Goal: Communication & Community: Answer question/provide support

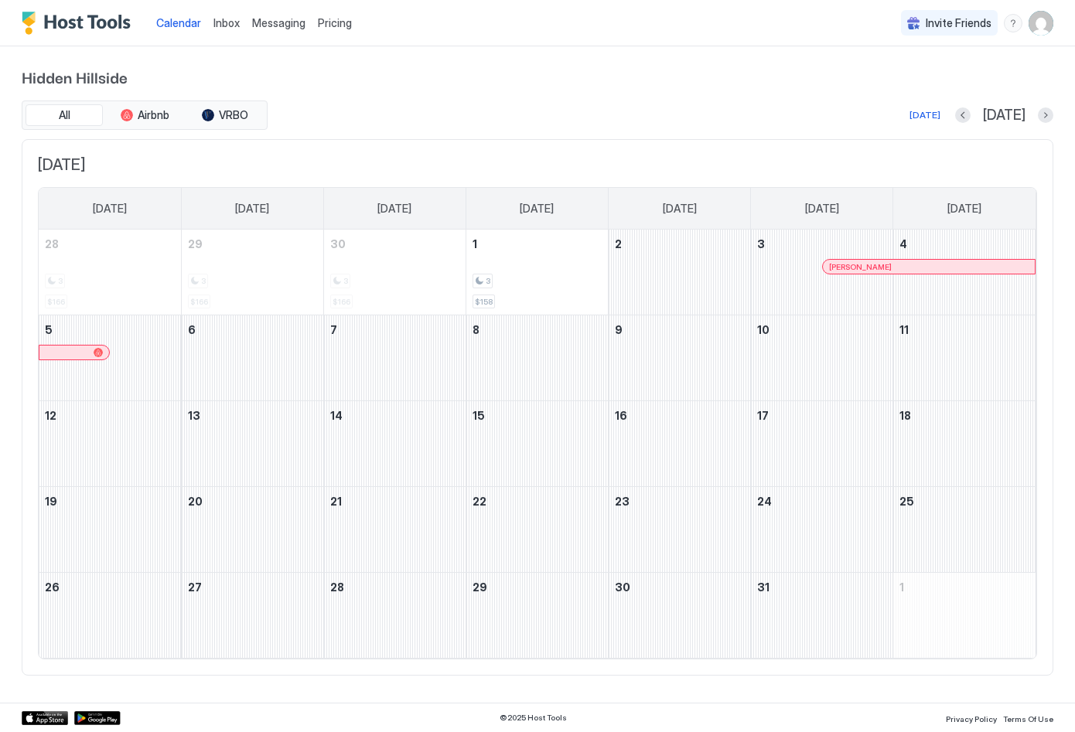
click at [233, 23] on span "Inbox" at bounding box center [226, 22] width 26 height 13
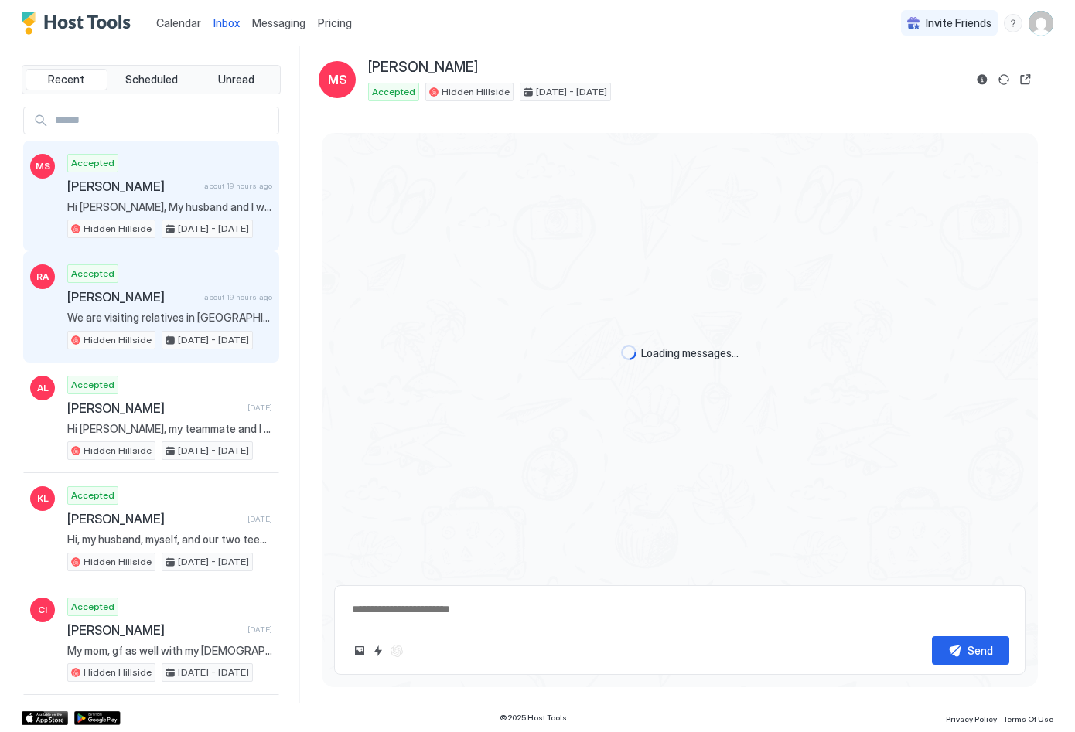
scroll to position [145, 0]
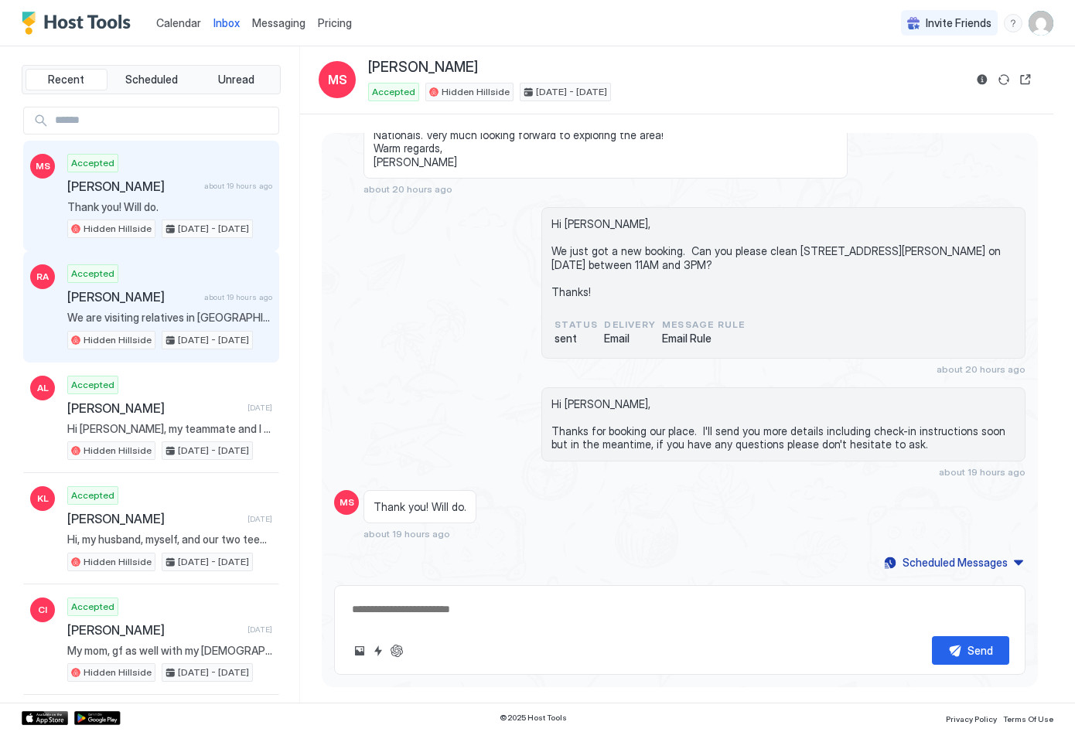
click at [138, 312] on span "We are visiting relatives in [GEOGRAPHIC_DATA]. We might have 2 more relatives …" at bounding box center [169, 318] width 205 height 14
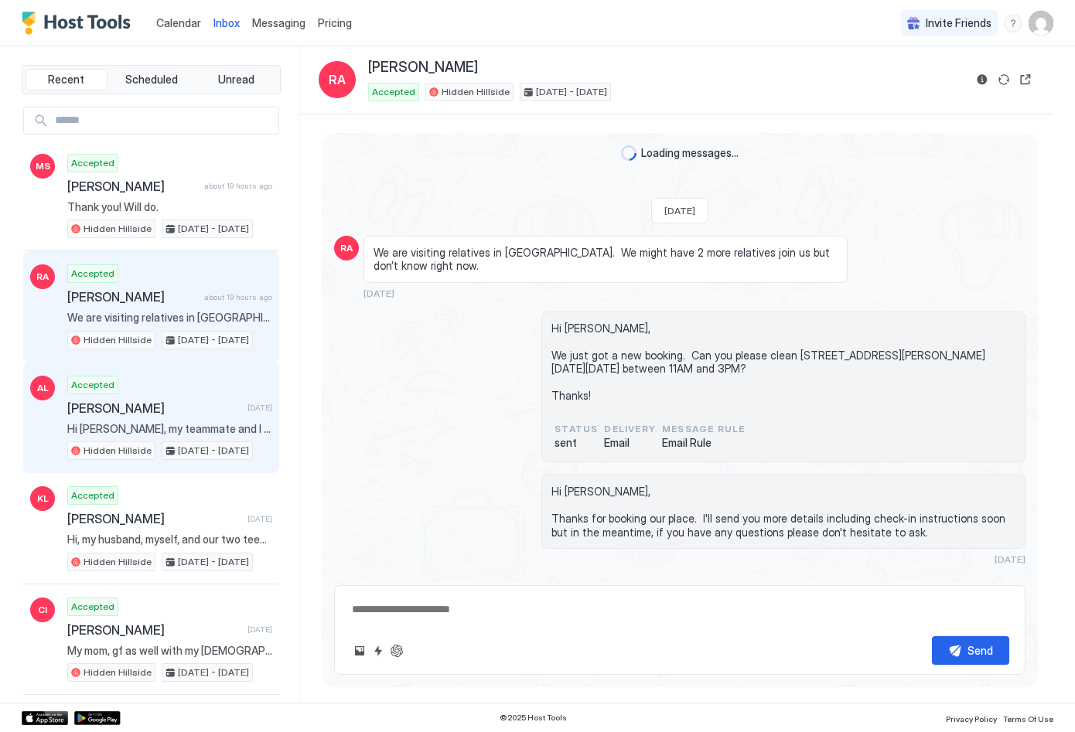
scroll to position [1859, 0]
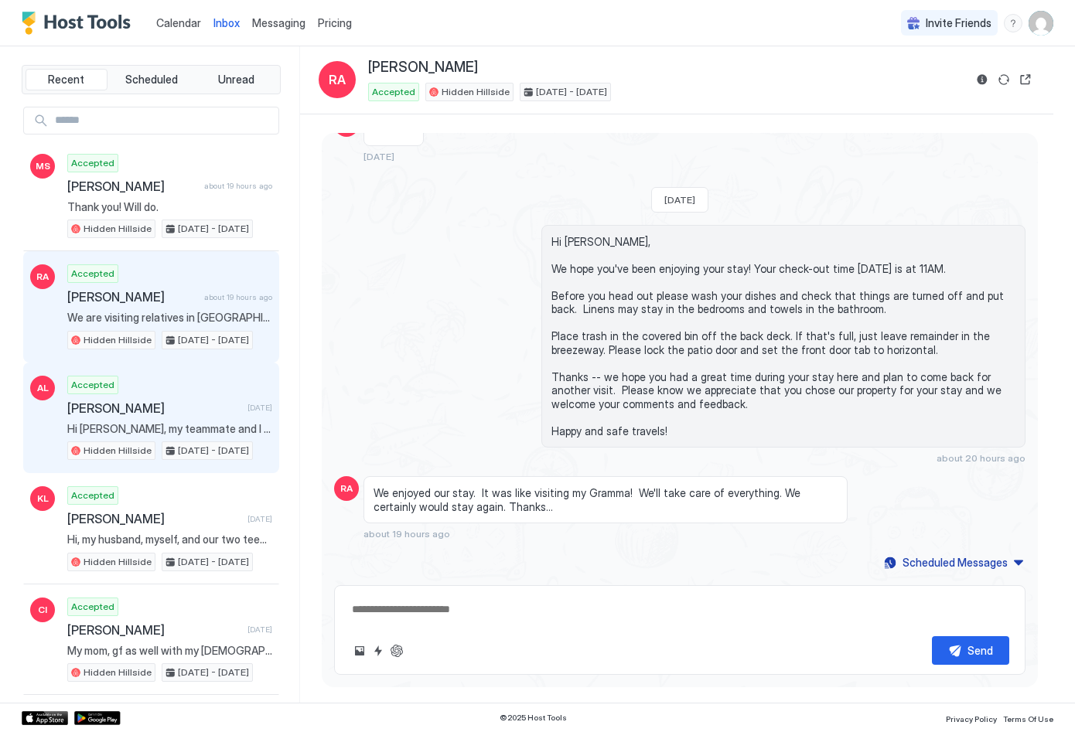
click at [118, 415] on span "[PERSON_NAME]" at bounding box center [154, 407] width 174 height 15
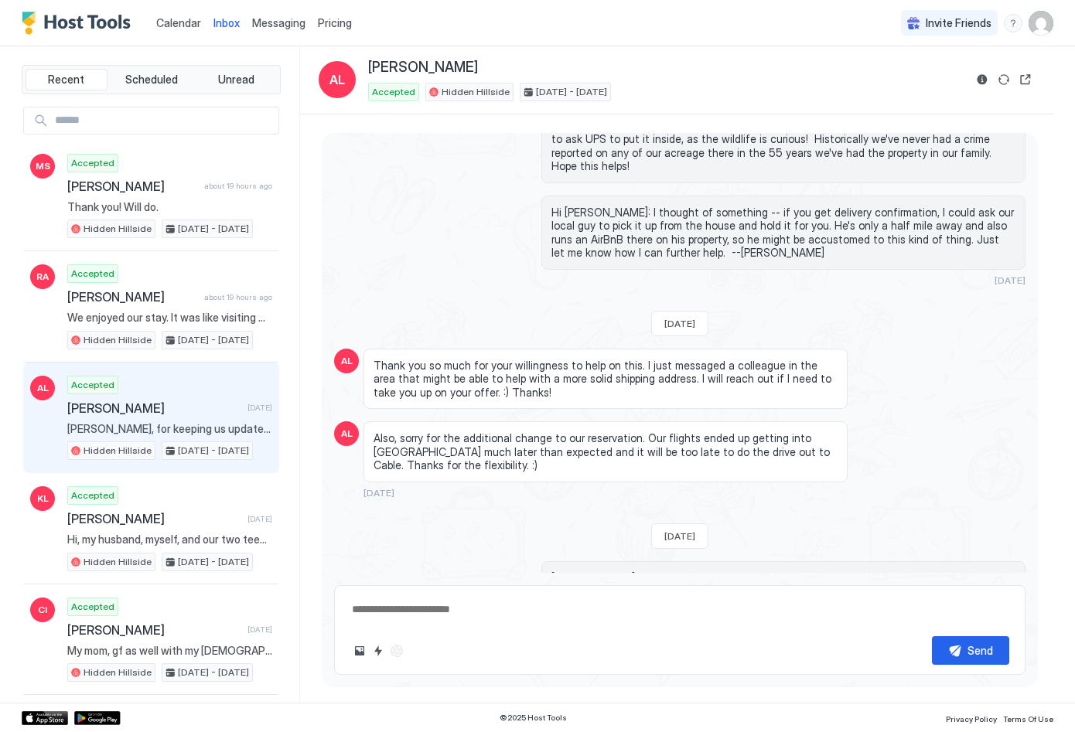
scroll to position [957, 0]
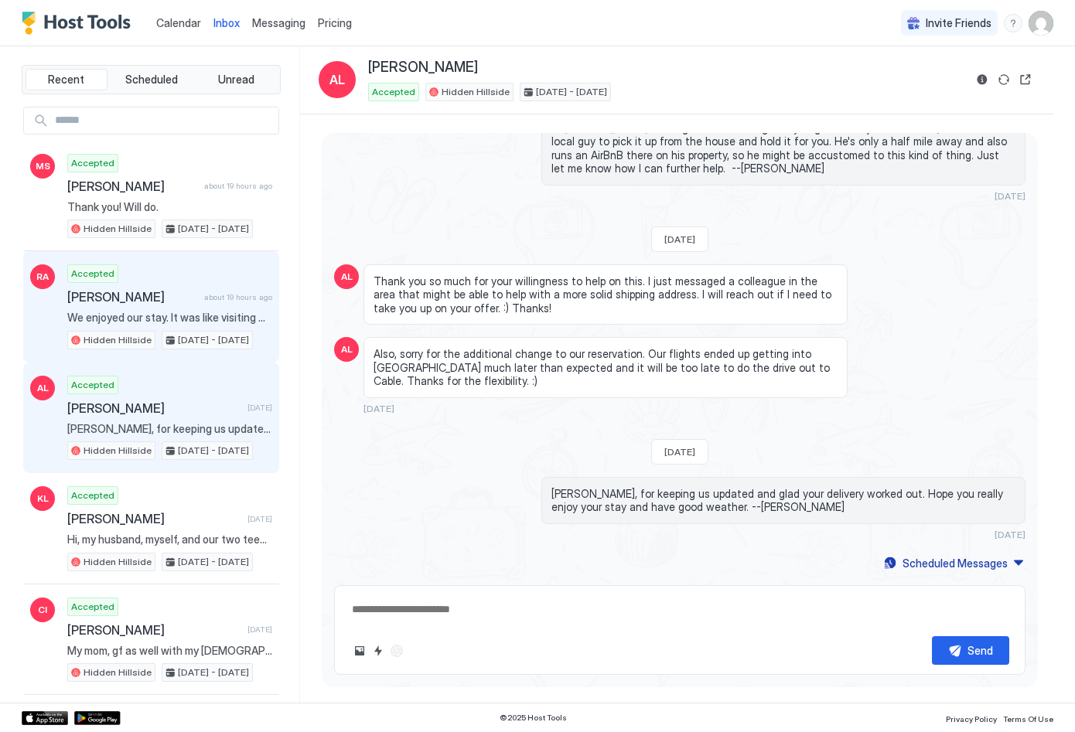
click at [142, 321] on span "We enjoyed our stay. It was like visiting my Gramma! We'll take care of everyth…" at bounding box center [169, 318] width 205 height 14
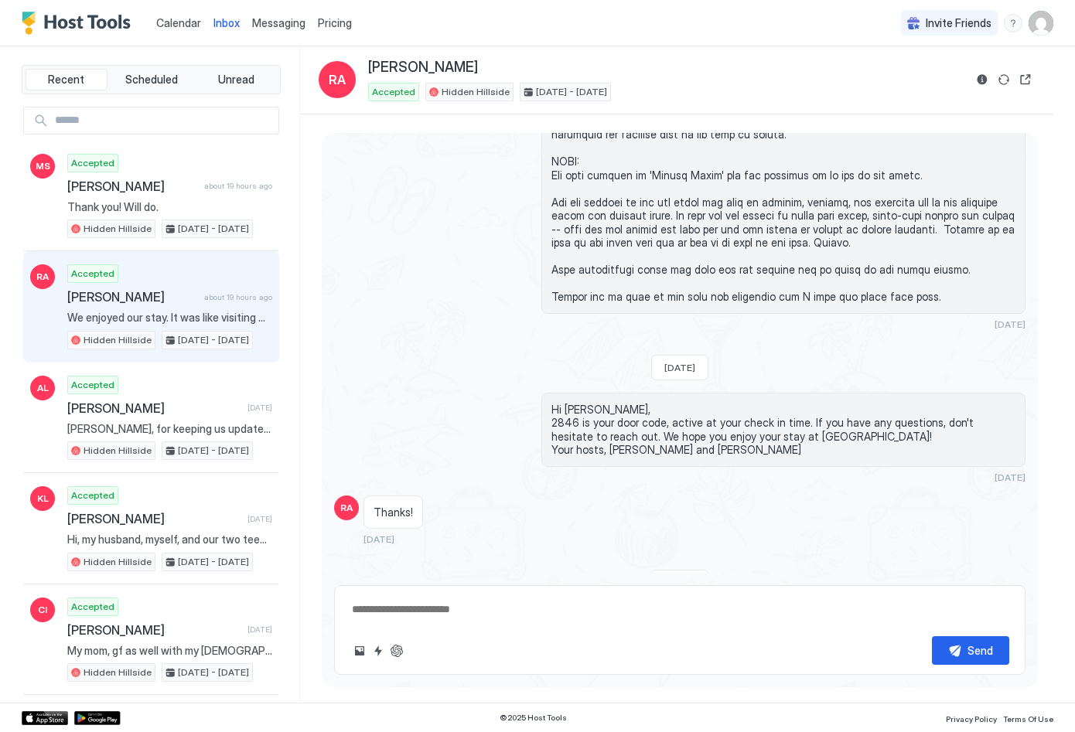
scroll to position [862, 0]
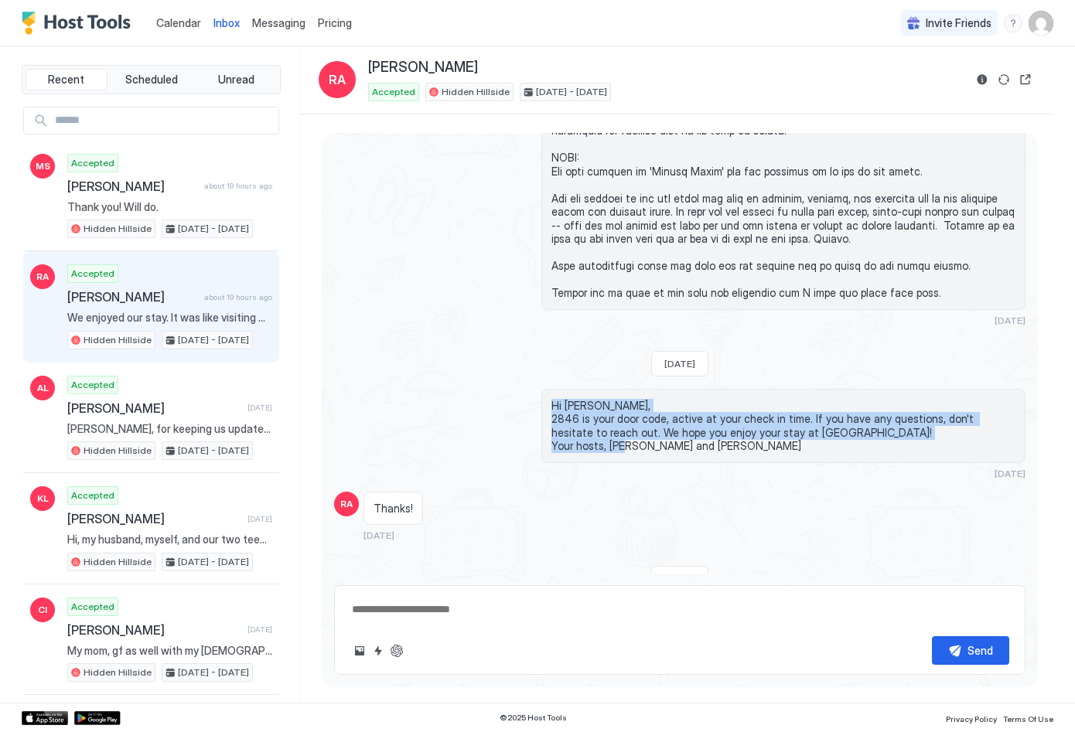
drag, startPoint x: 691, startPoint y: 454, endPoint x: 536, endPoint y: 422, distance: 158.6
click at [536, 422] on div "Hi [PERSON_NAME], 2846 is your door code, active at your check in time. If you …" at bounding box center [679, 434] width 691 height 90
copy span "Hi [PERSON_NAME], 2846 is your door code, active at your check in time. If you …"
click at [601, 453] on span "Hi [PERSON_NAME], 2846 is your door code, active at your check in time. If you …" at bounding box center [783, 426] width 464 height 54
drag, startPoint x: 575, startPoint y: 434, endPoint x: 713, endPoint y: 458, distance: 139.7
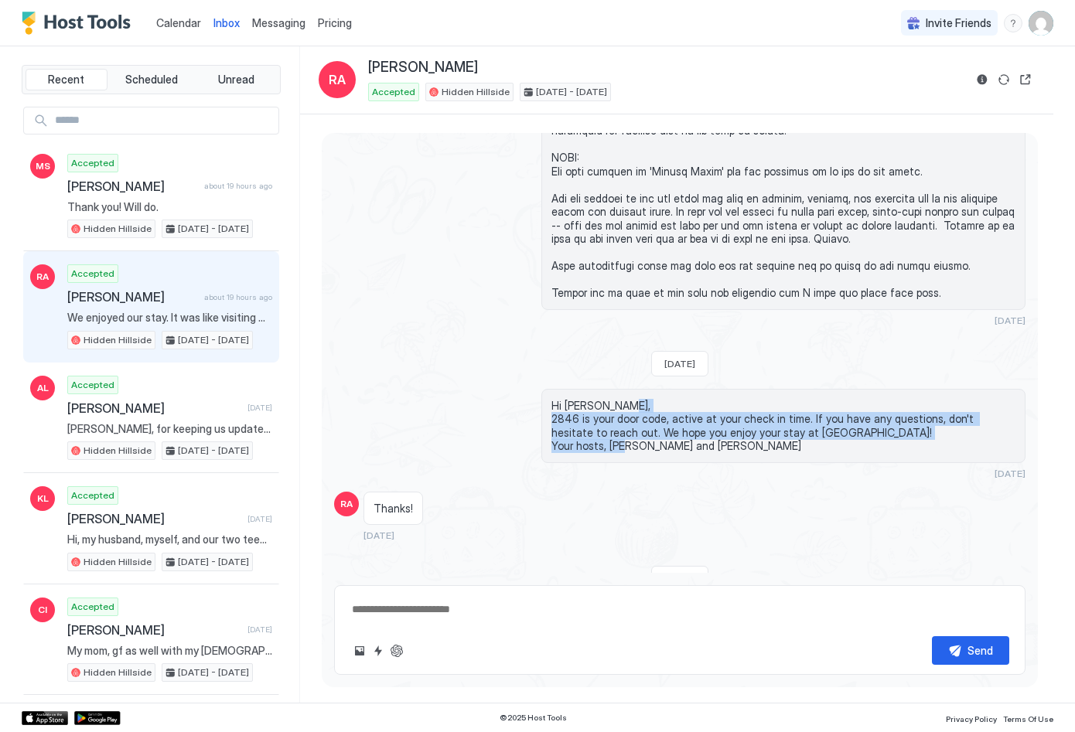
click at [713, 453] on span "Hi [PERSON_NAME], 2846 is your door code, active at your check in time. If you …" at bounding box center [783, 426] width 464 height 54
copy span "is your door code, active at your check in time. If you have any questions, don…"
